Goal: Information Seeking & Learning: Compare options

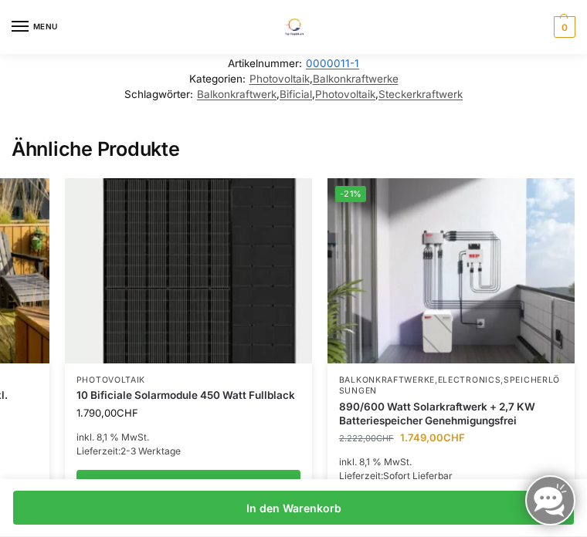
scroll to position [0, 475]
click at [490, 330] on img at bounding box center [450, 270] width 247 height 185
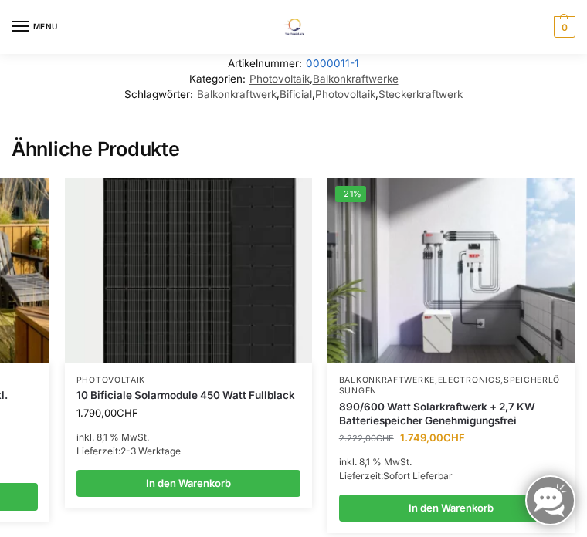
scroll to position [54, 0]
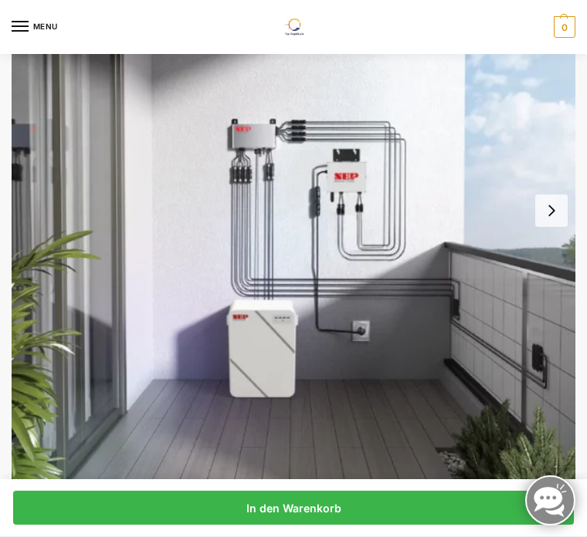
scroll to position [154, 0]
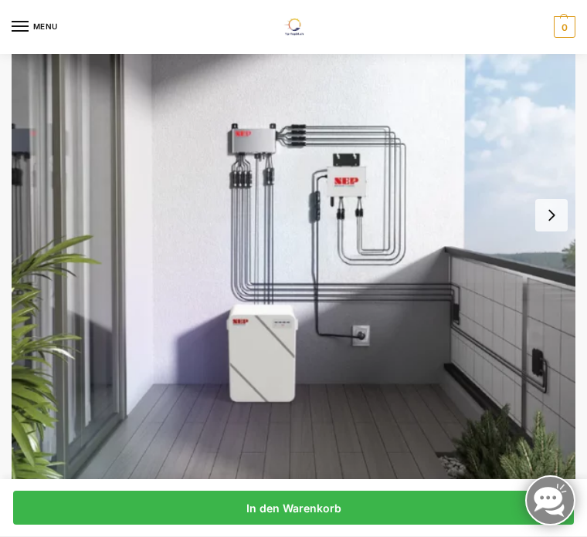
click at [557, 211] on button "Next slide" at bounding box center [551, 215] width 32 height 32
click at [550, 218] on button "Next slide" at bounding box center [551, 215] width 32 height 32
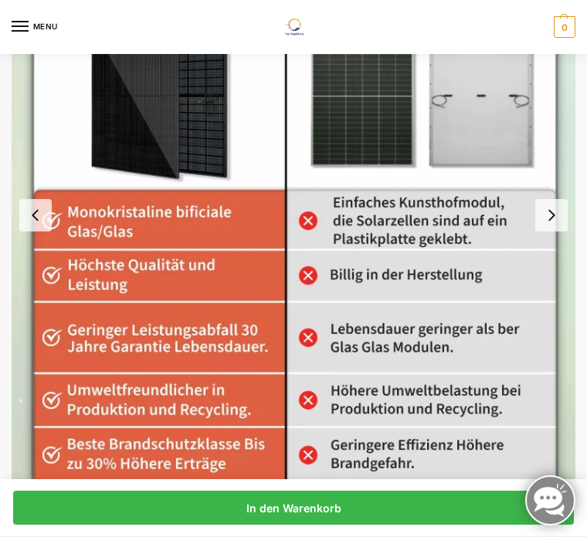
click at [554, 226] on button "Next slide" at bounding box center [551, 215] width 32 height 32
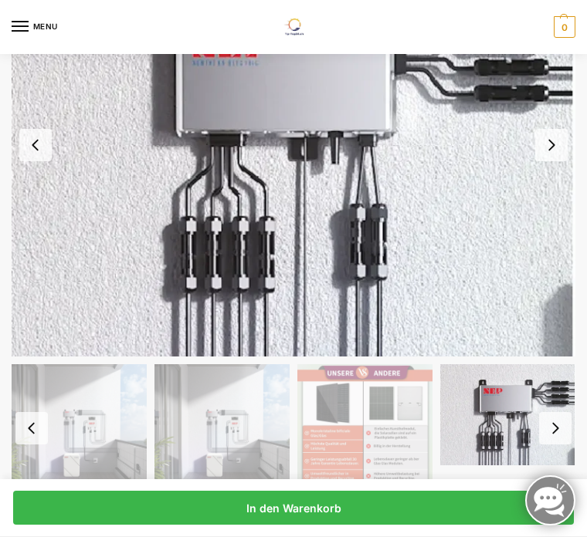
click at [543, 152] on button "Next slide" at bounding box center [551, 145] width 32 height 32
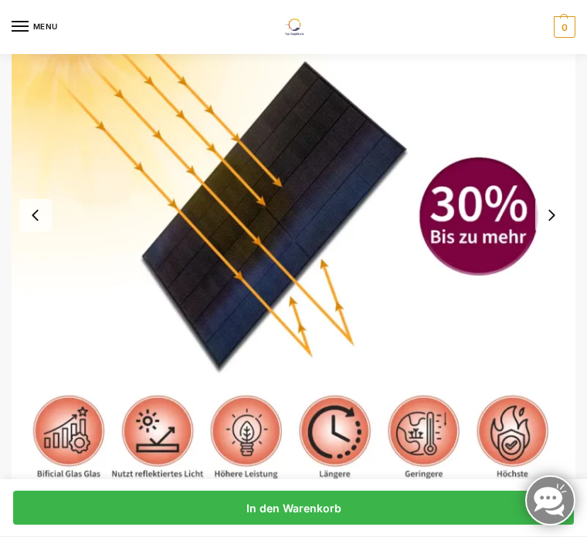
click at [551, 219] on button "Next slide" at bounding box center [551, 215] width 32 height 32
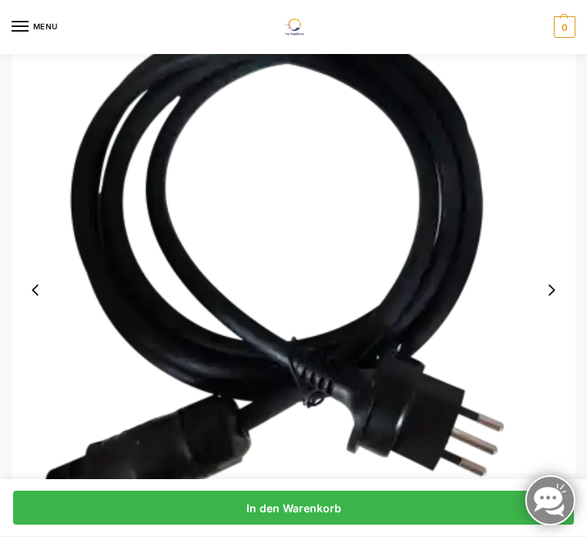
scroll to position [188, 0]
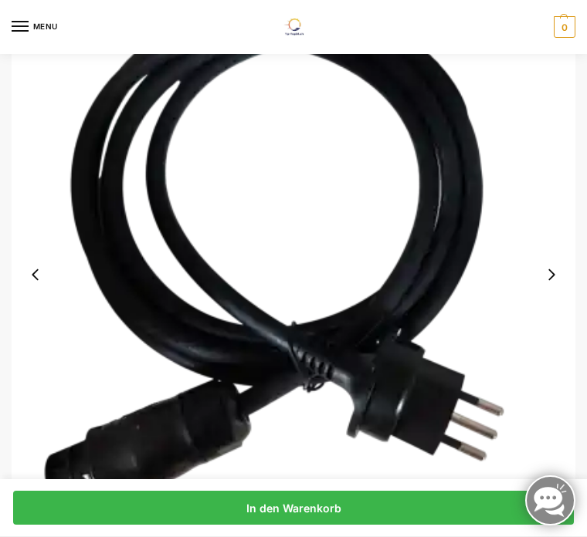
click at [553, 267] on button "Next slide" at bounding box center [551, 275] width 32 height 32
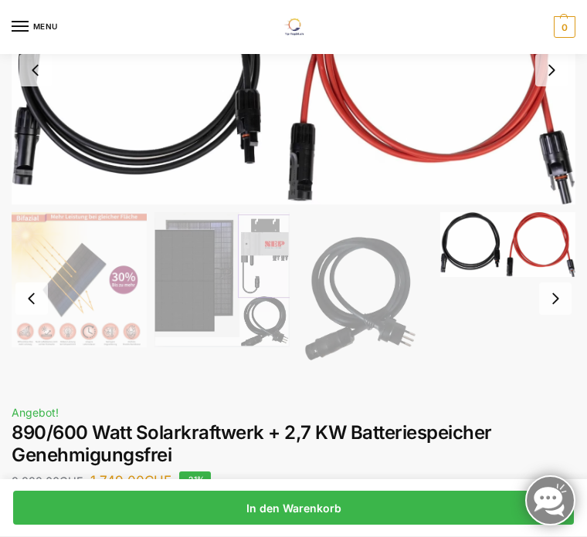
scroll to position [134, 0]
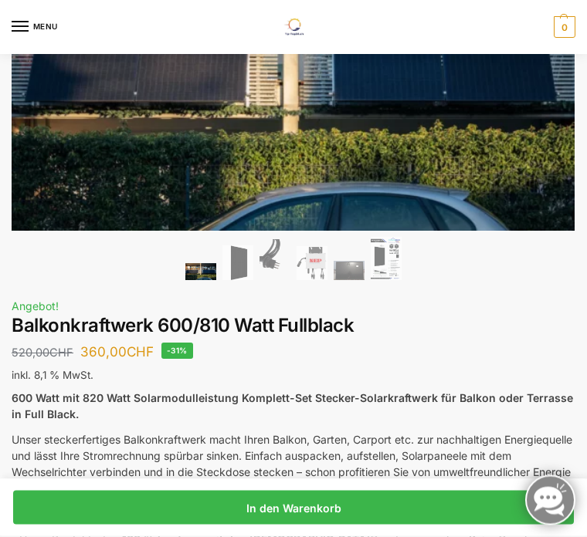
scroll to position [162, 0]
